Goal: Find specific page/section: Find specific page/section

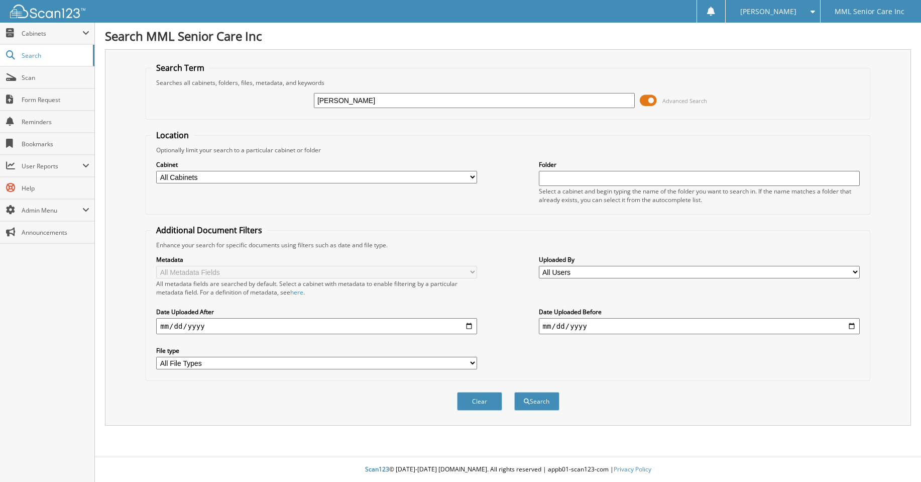
type input "[PERSON_NAME]"
click at [514, 392] on button "Search" at bounding box center [536, 401] width 45 height 19
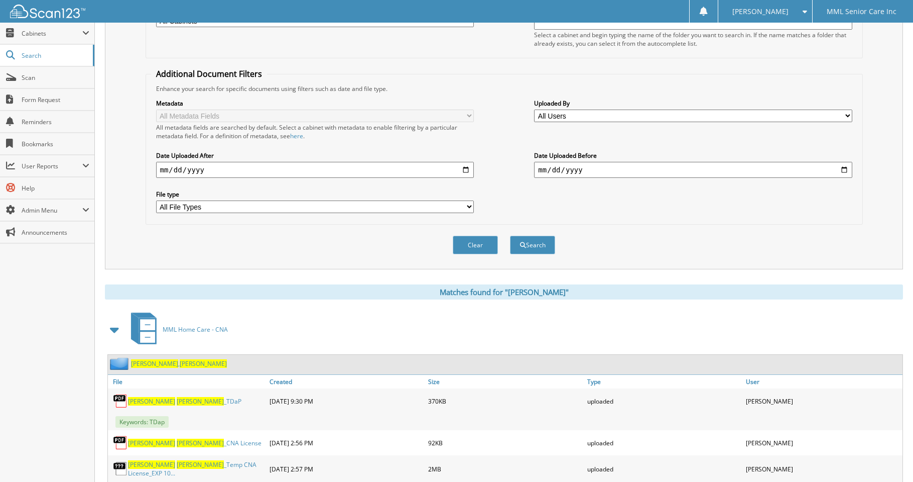
scroll to position [158, 0]
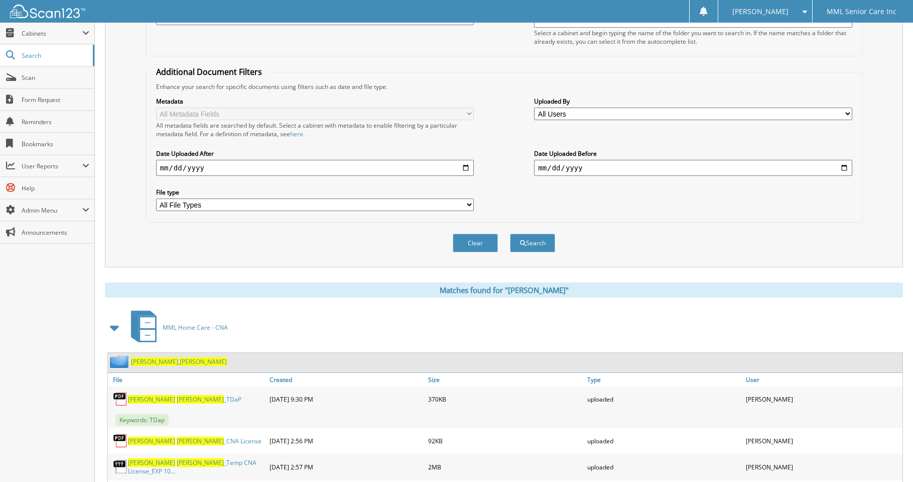
click at [144, 364] on span "[PERSON_NAME]" at bounding box center [154, 361] width 47 height 9
